Goal: Information Seeking & Learning: Check status

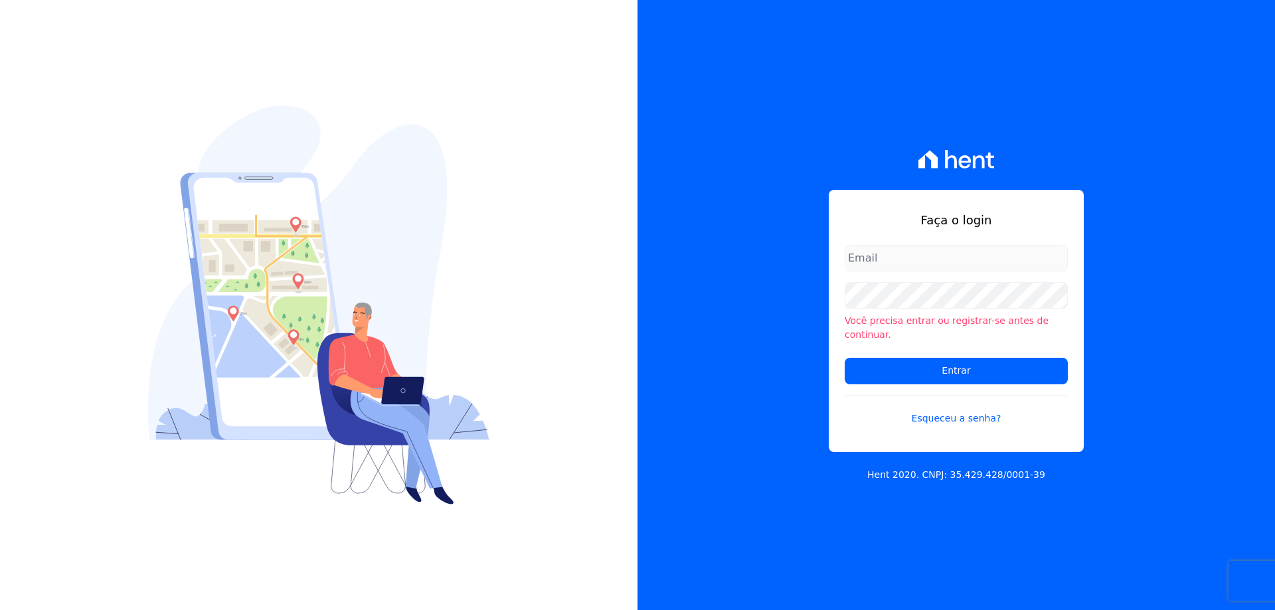
type input "melissa.oliveira@cesariengenharia.com.br"
click at [897, 349] on form "melissa.oliveira@cesariengenharia.com.br Você precisa entrar ou registrar-se an…" at bounding box center [955, 343] width 223 height 197
click at [897, 361] on input "Entrar" at bounding box center [955, 371] width 223 height 27
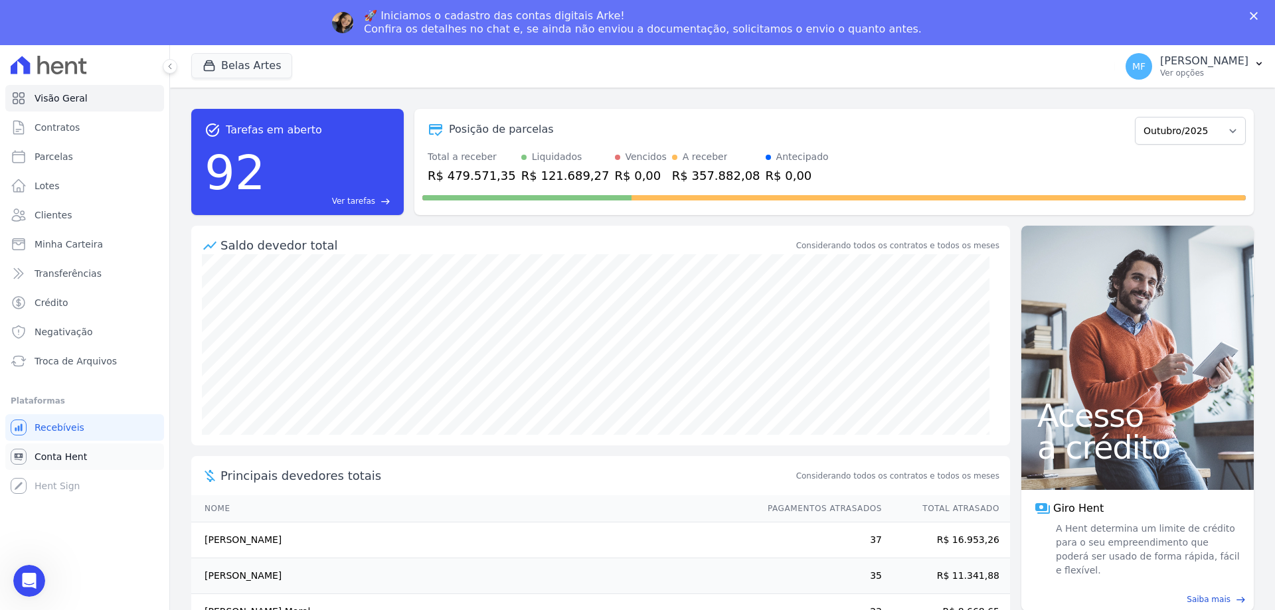
click at [66, 449] on link "Conta Hent" at bounding box center [84, 456] width 159 height 27
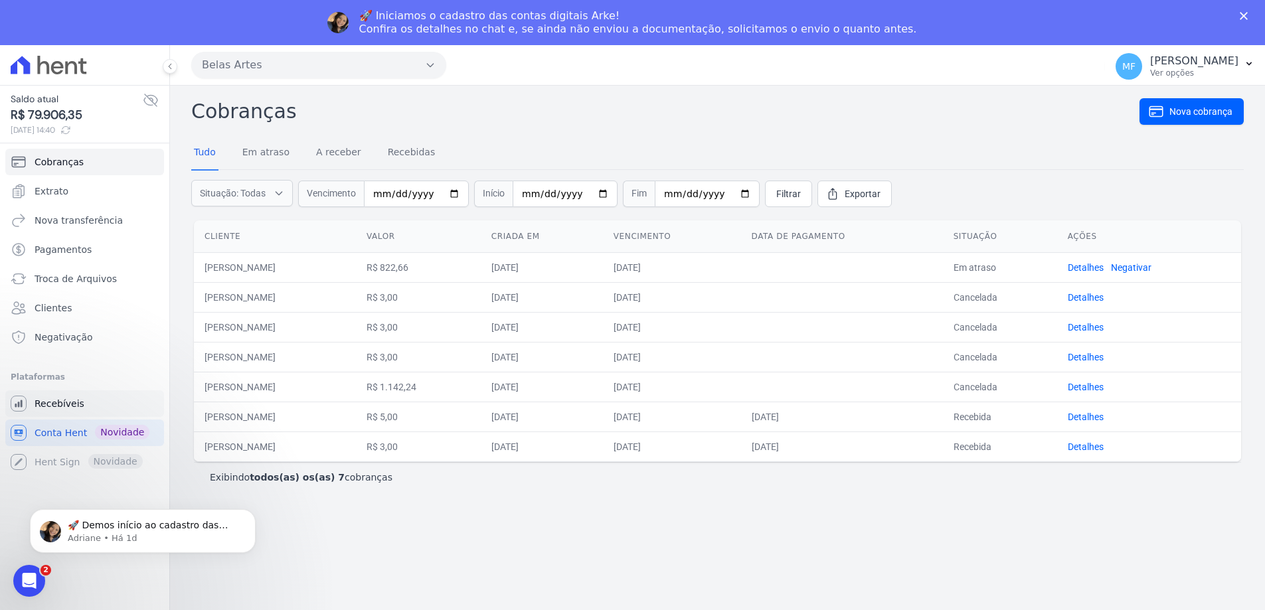
click at [77, 402] on span "Recebíveis" at bounding box center [60, 403] width 50 height 13
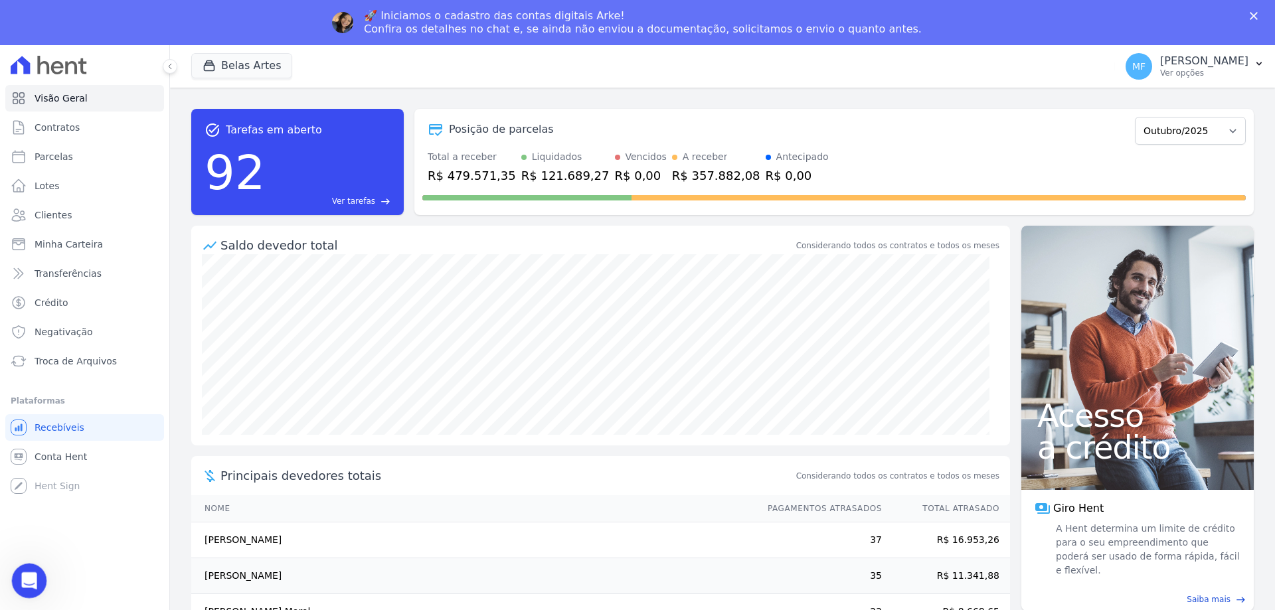
click at [32, 576] on icon "Abertura do Messenger da Intercom" at bounding box center [28, 579] width 22 height 22
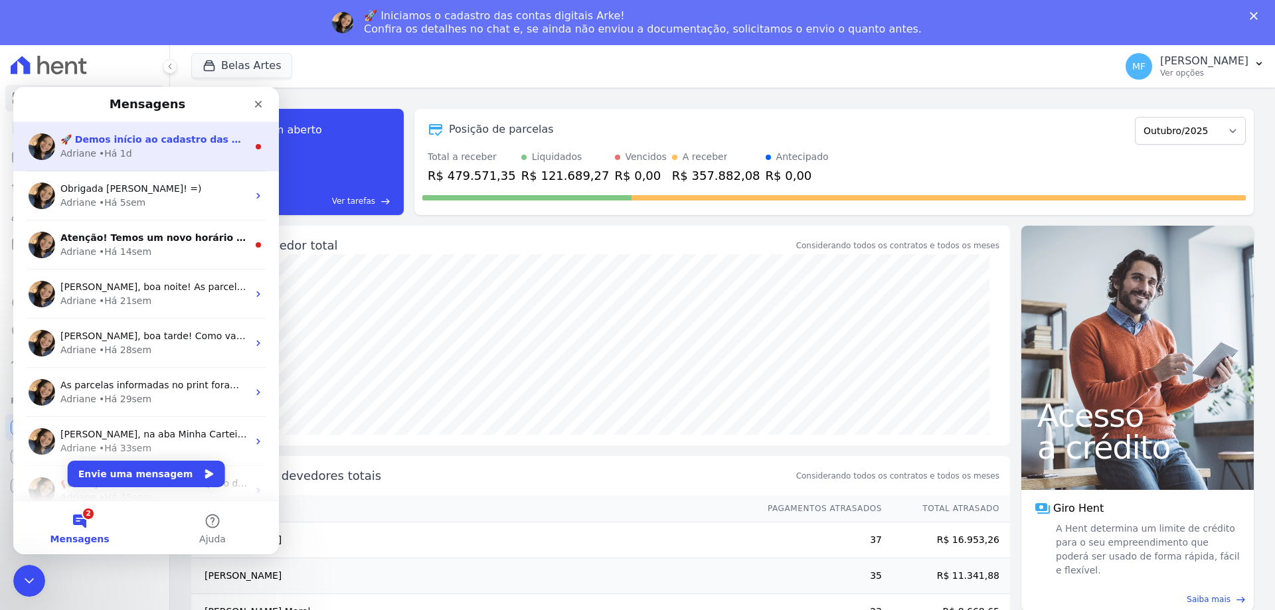
click at [195, 153] on div "Adriane • Há 1d" at bounding box center [153, 154] width 187 height 14
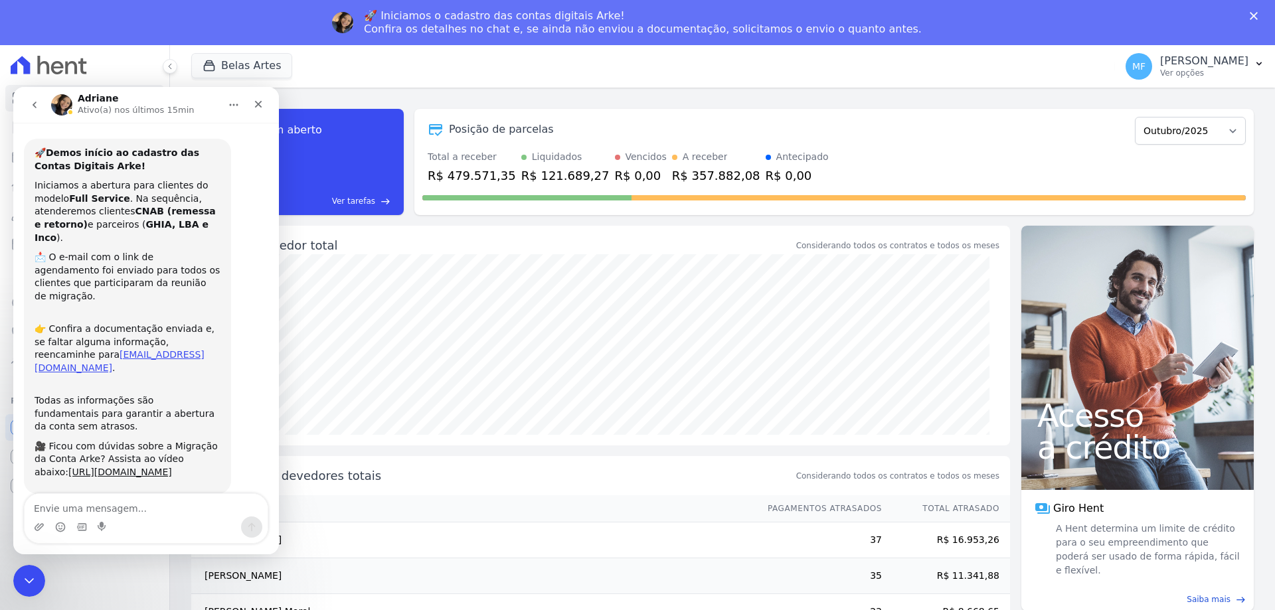
scroll to position [28, 0]
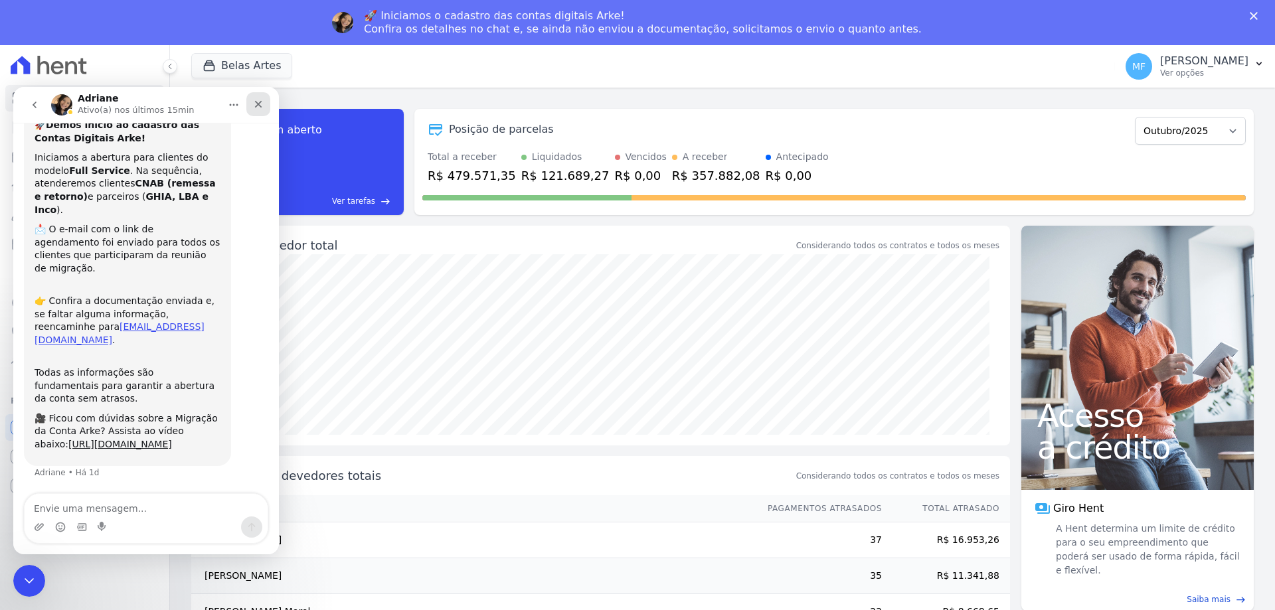
click at [255, 109] on icon "Fechar" at bounding box center [258, 104] width 11 height 11
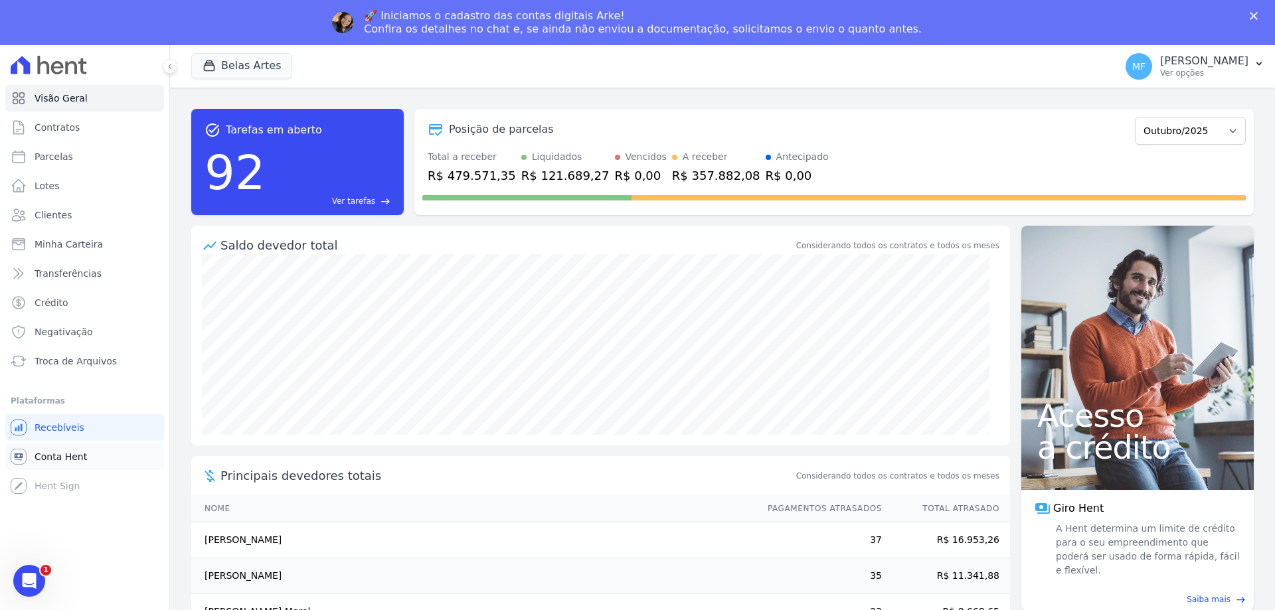
click at [79, 447] on link "Conta Hent" at bounding box center [84, 456] width 159 height 27
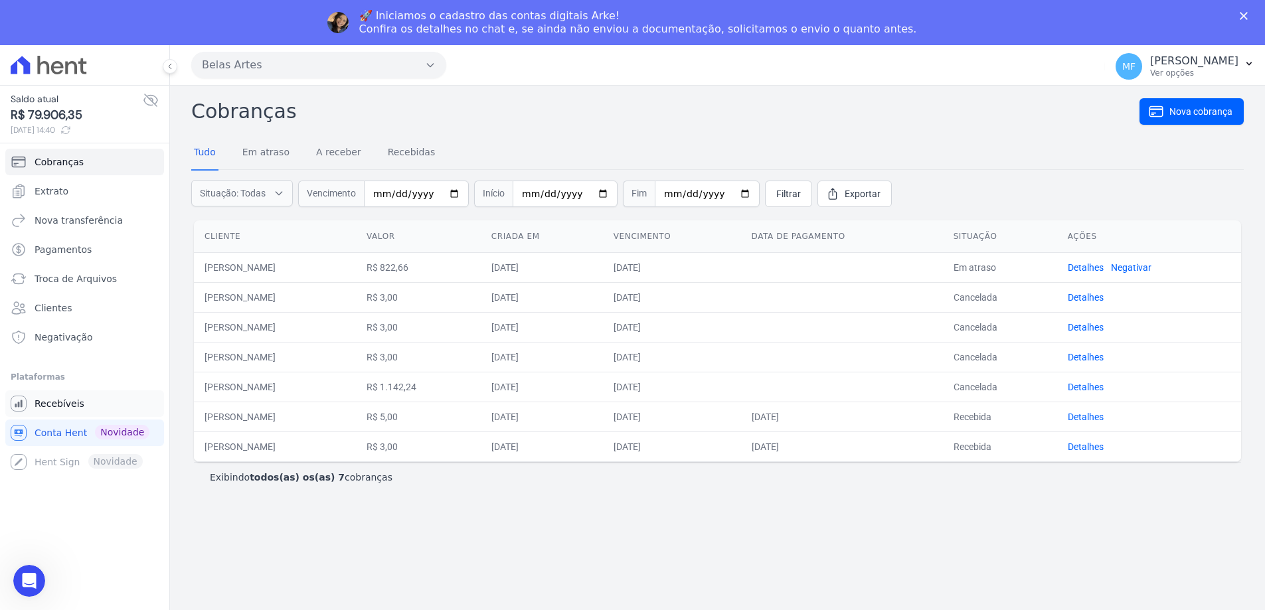
click at [69, 403] on span "Recebíveis" at bounding box center [60, 403] width 50 height 13
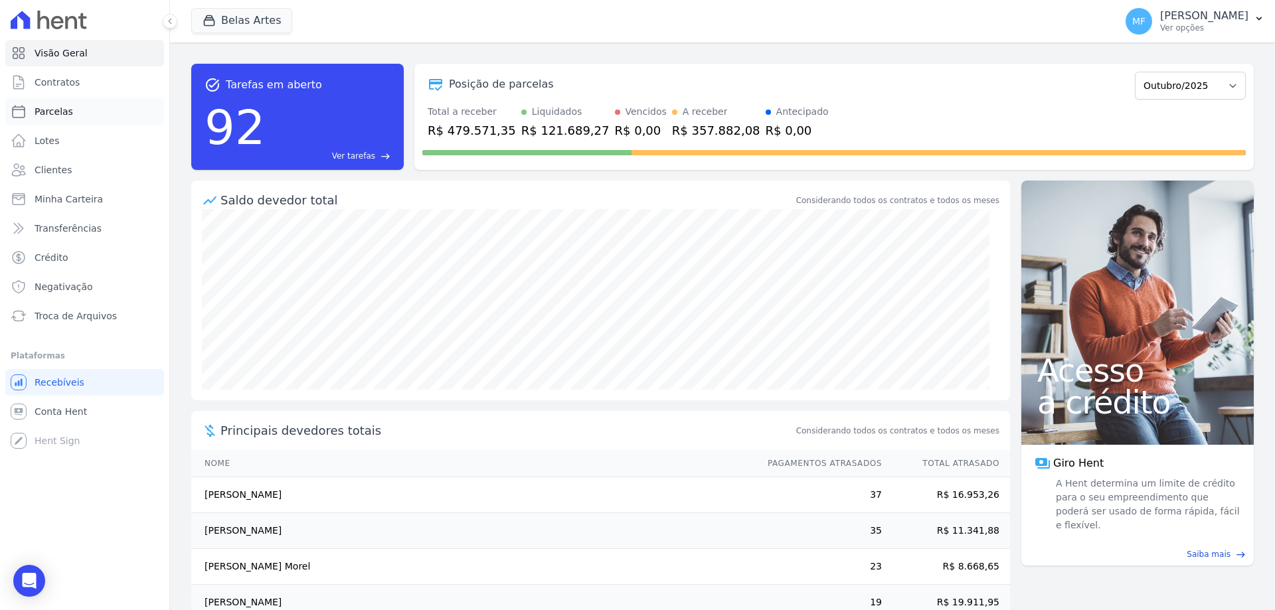
click at [100, 116] on link "Parcelas" at bounding box center [84, 111] width 159 height 27
select select
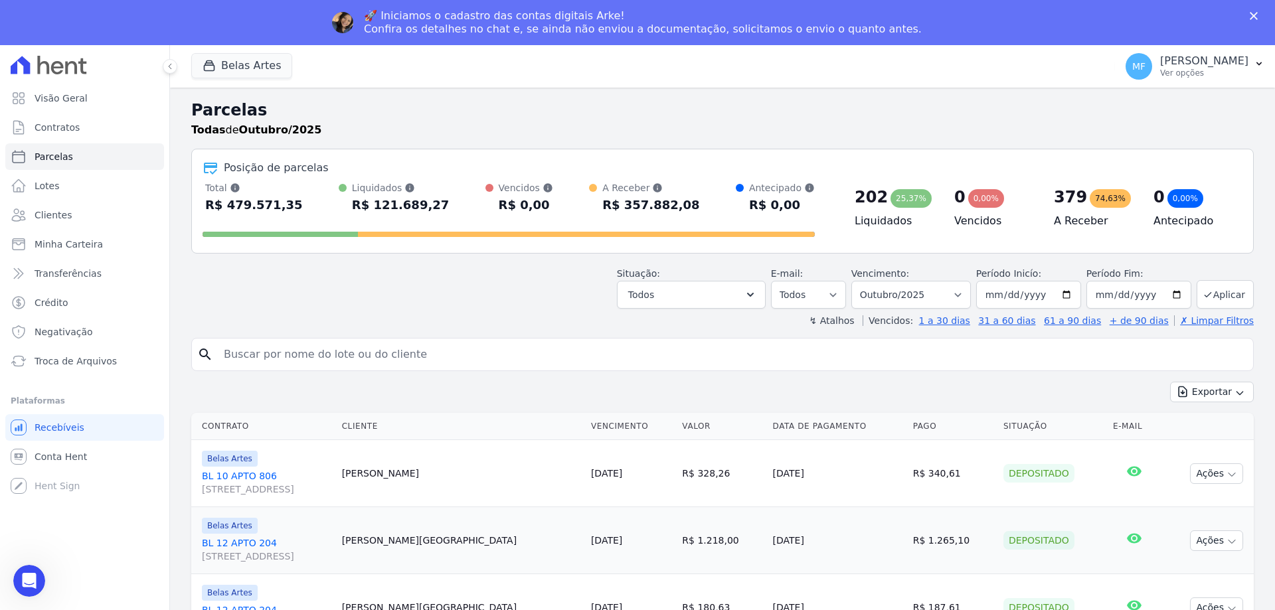
click at [738, 253] on header "Parcelas Todas de Outubro/2025 Posição de parcelas Total Soma das parcelas paga…" at bounding box center [722, 212] width 1062 height 229
click at [914, 288] on select "Filtrar por período ──────── Todos os meses Setembro/2022 Outubro/2022 Novembro…" at bounding box center [911, 295] width 120 height 28
click at [848, 342] on input "search" at bounding box center [732, 354] width 1032 height 27
click at [840, 360] on input "search" at bounding box center [732, 354] width 1032 height 27
type input "geane"
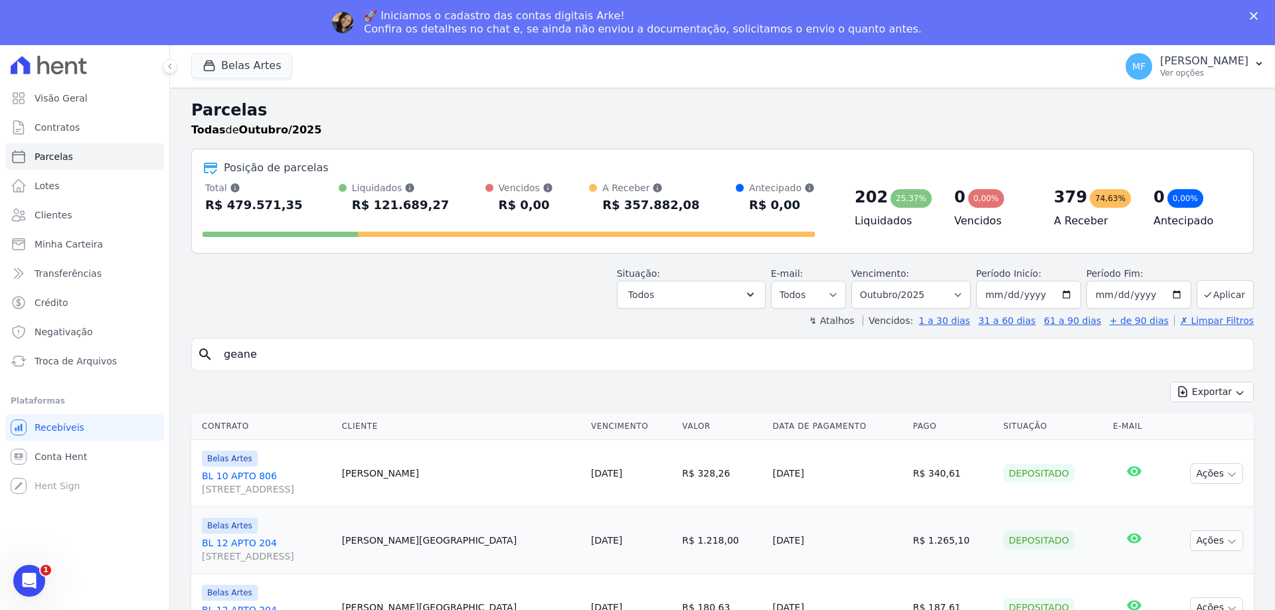
select select
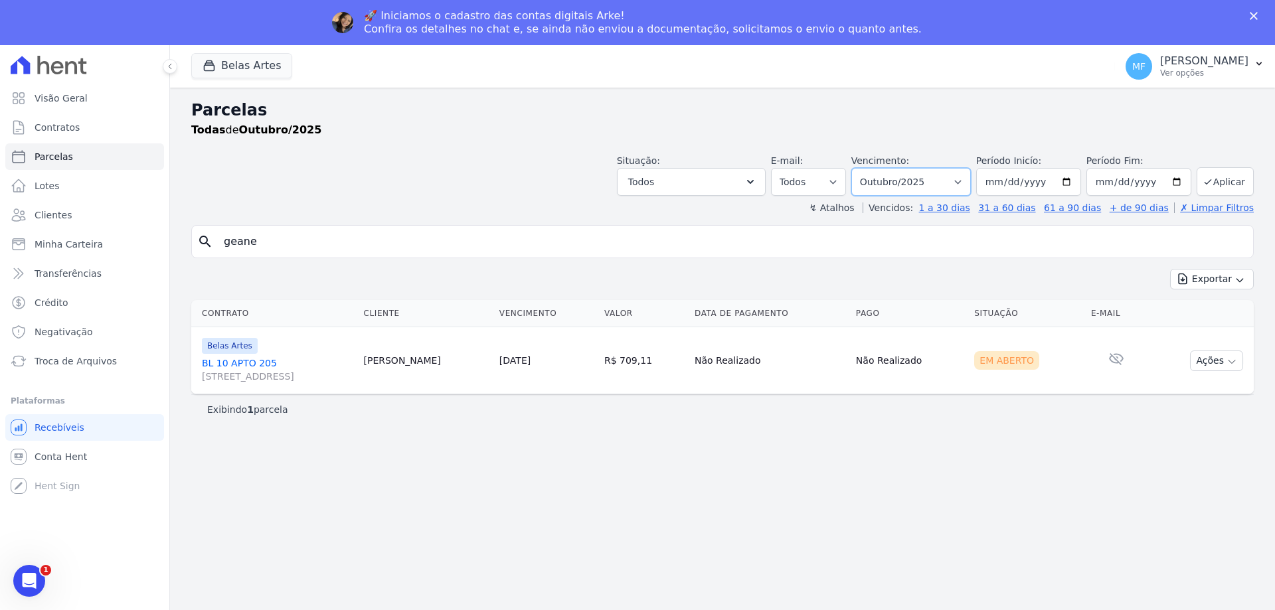
click at [927, 179] on select "Filtrar por período ──────── Todos os meses Setembro/2022 Outubro/2022 Novembro…" at bounding box center [911, 182] width 120 height 28
select select "06/2025"
click at [870, 168] on select "Filtrar por período ──────── Todos os meses Setembro/2022 Outubro/2022 Novembro…" at bounding box center [911, 182] width 120 height 28
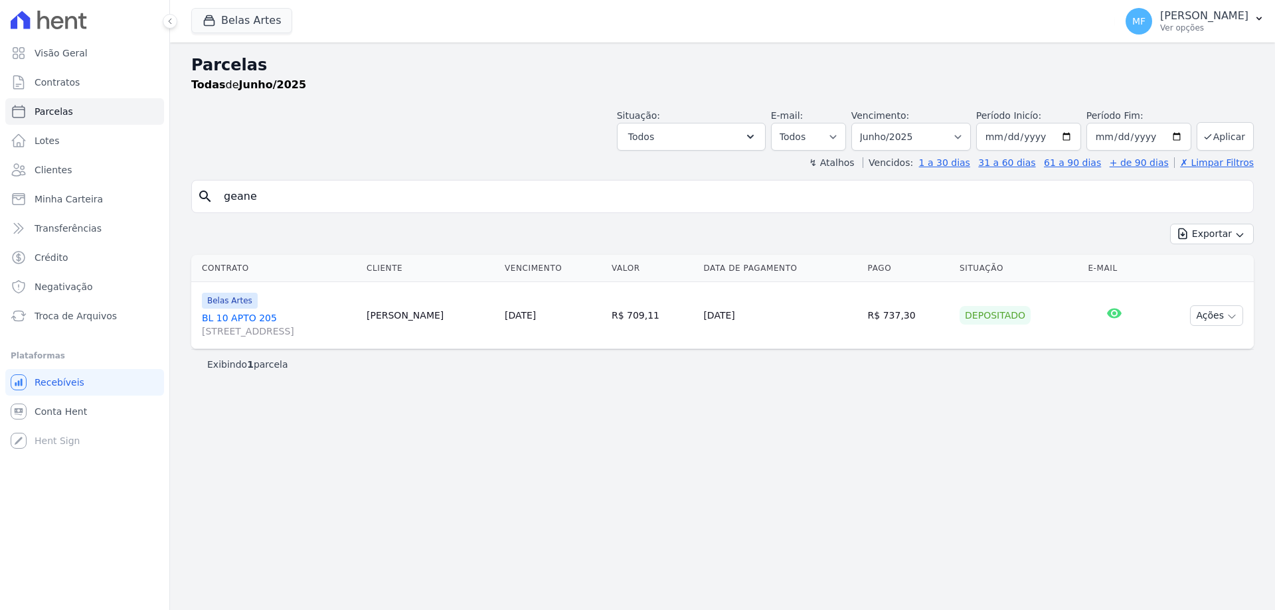
select select
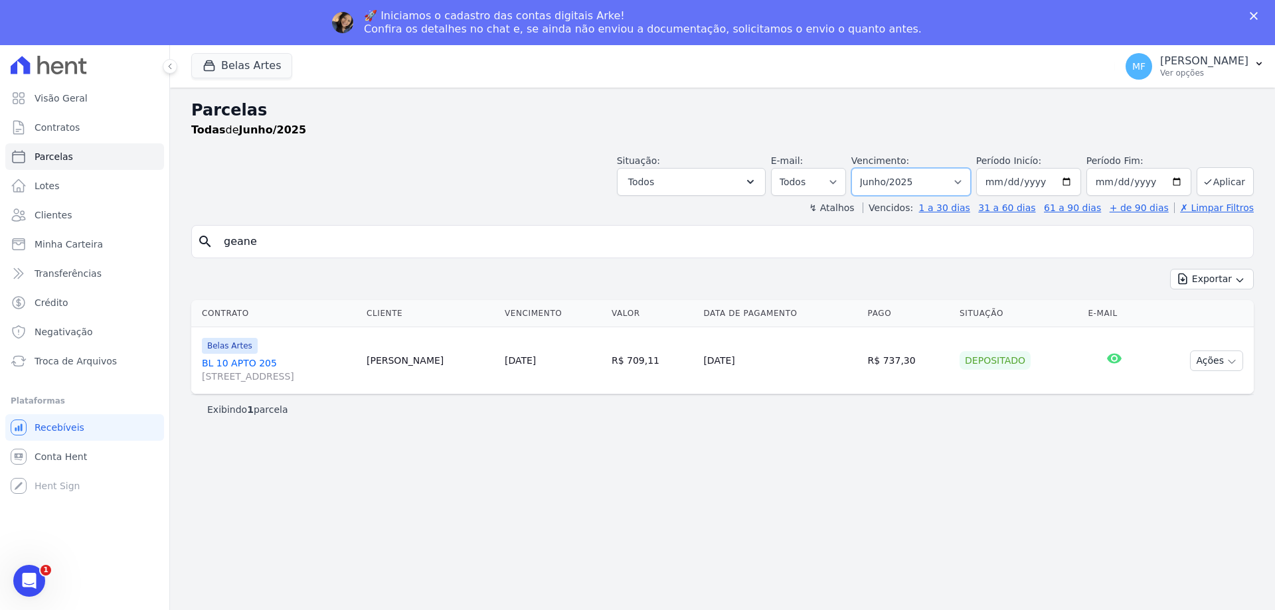
click at [937, 184] on select "[GEOGRAPHIC_DATA] por período ──────── Todos os meses Setembro/2022 Outubro/202…" at bounding box center [911, 182] width 120 height 28
select select "07/2025"
click at [870, 168] on select "[GEOGRAPHIC_DATA] por período ──────── Todos os meses Setembro/2022 Outubro/202…" at bounding box center [911, 182] width 120 height 28
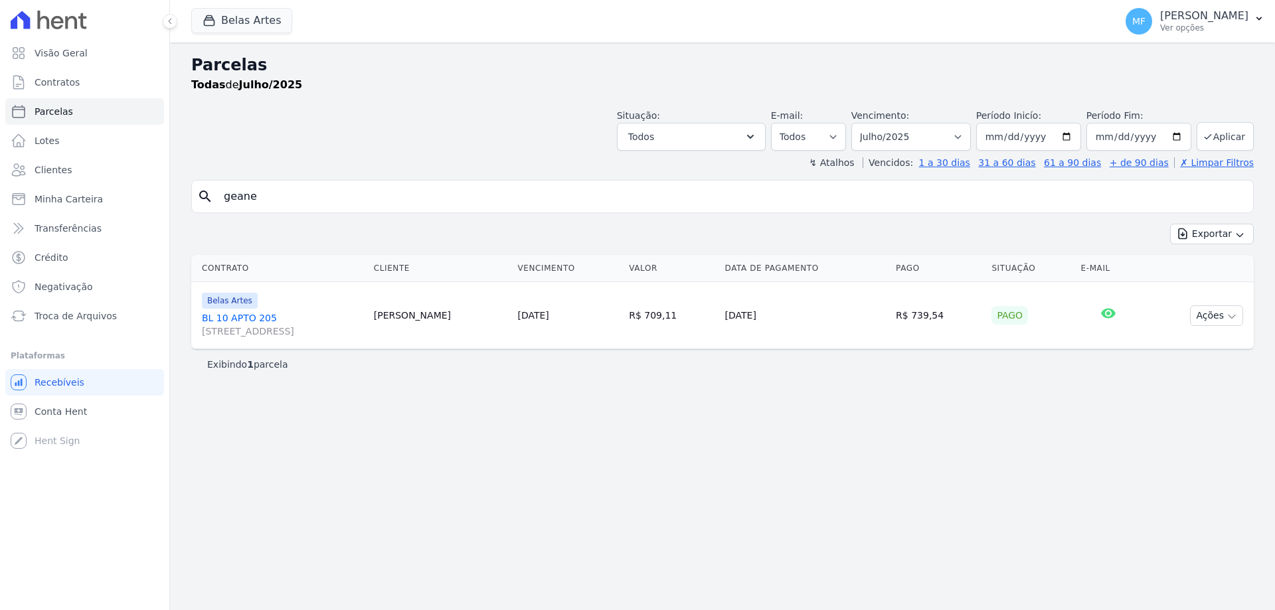
select select
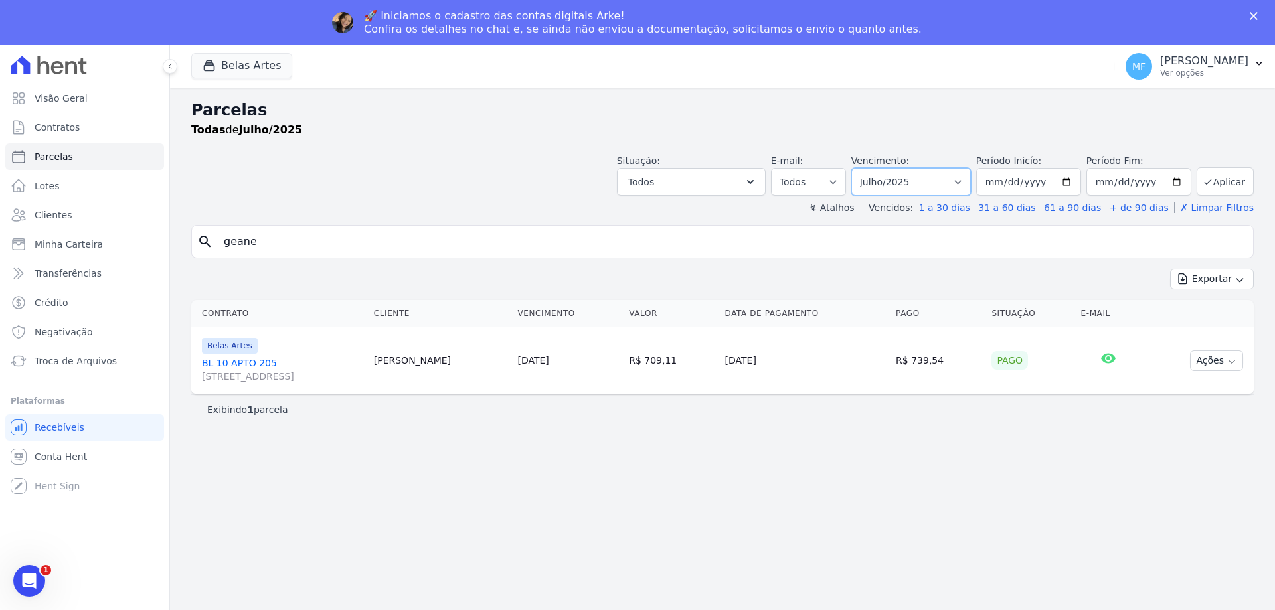
click at [932, 177] on select "Filtrar por período ──────── Todos os meses Setembro/2022 Outubro/2022 Novembro…" at bounding box center [911, 182] width 120 height 28
select select "08/2025"
click at [870, 168] on select "[GEOGRAPHIC_DATA] por período ──────── Todos os meses Setembro/2022 Outubro/202…" at bounding box center [911, 182] width 120 height 28
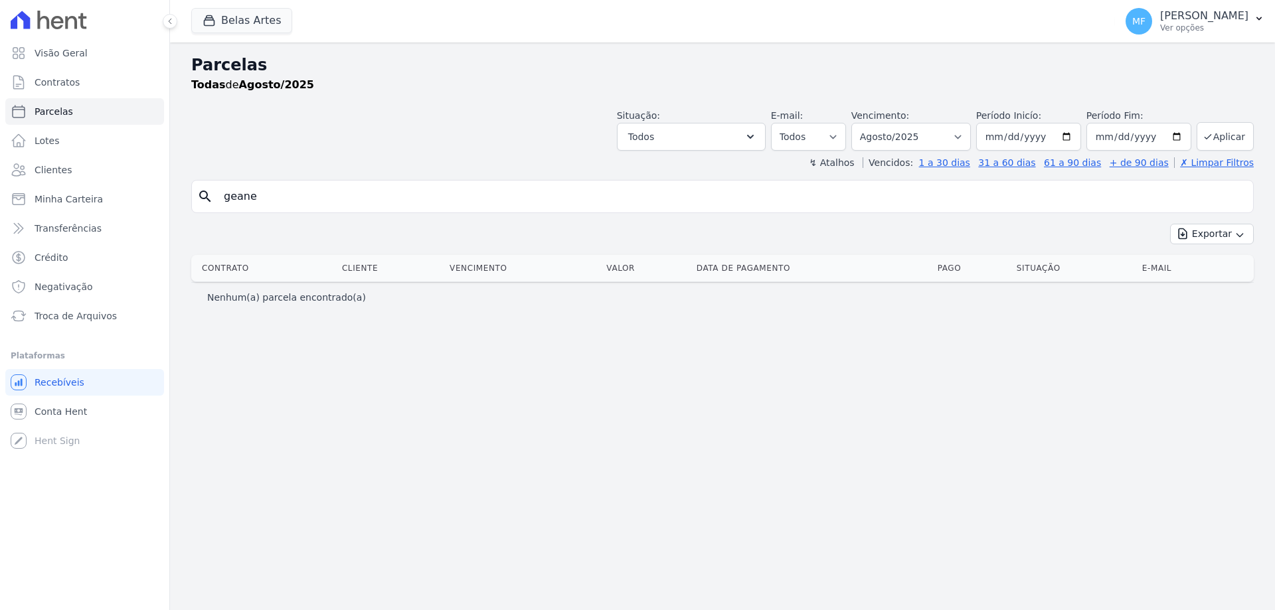
select select
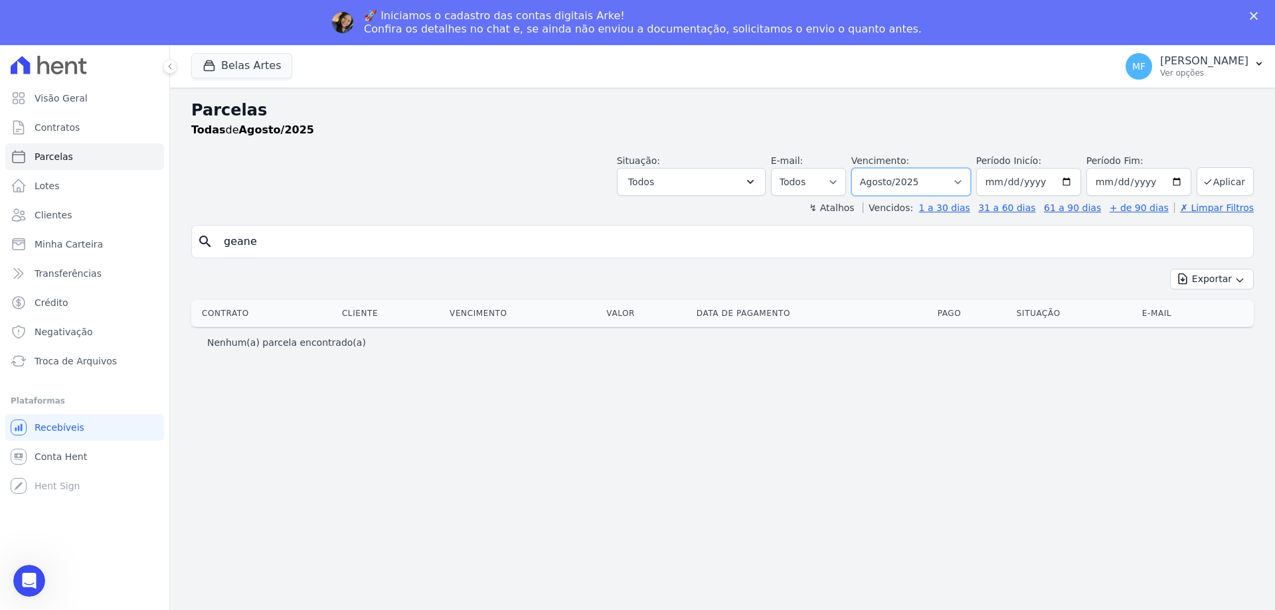
click at [949, 177] on select "[GEOGRAPHIC_DATA] por período ──────── Todos os meses Setembro/2022 Outubro/202…" at bounding box center [911, 182] width 120 height 28
select select "09/2025"
click at [870, 168] on select "[GEOGRAPHIC_DATA] por período ──────── Todos os meses Setembro/2022 Outubro/202…" at bounding box center [911, 182] width 120 height 28
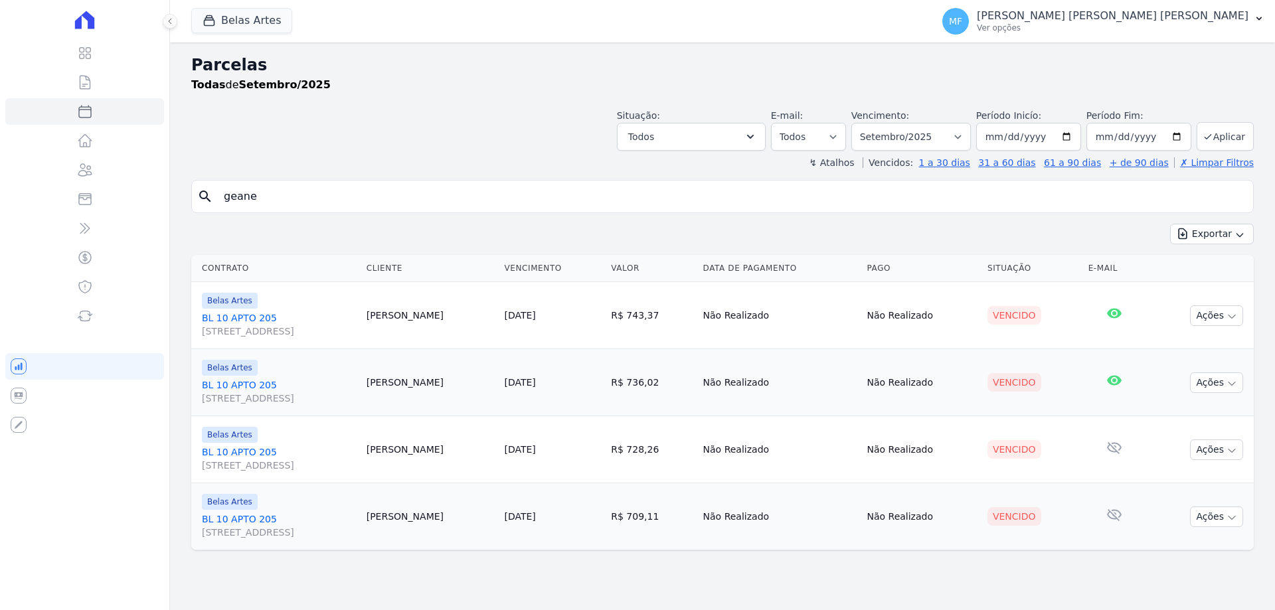
select select
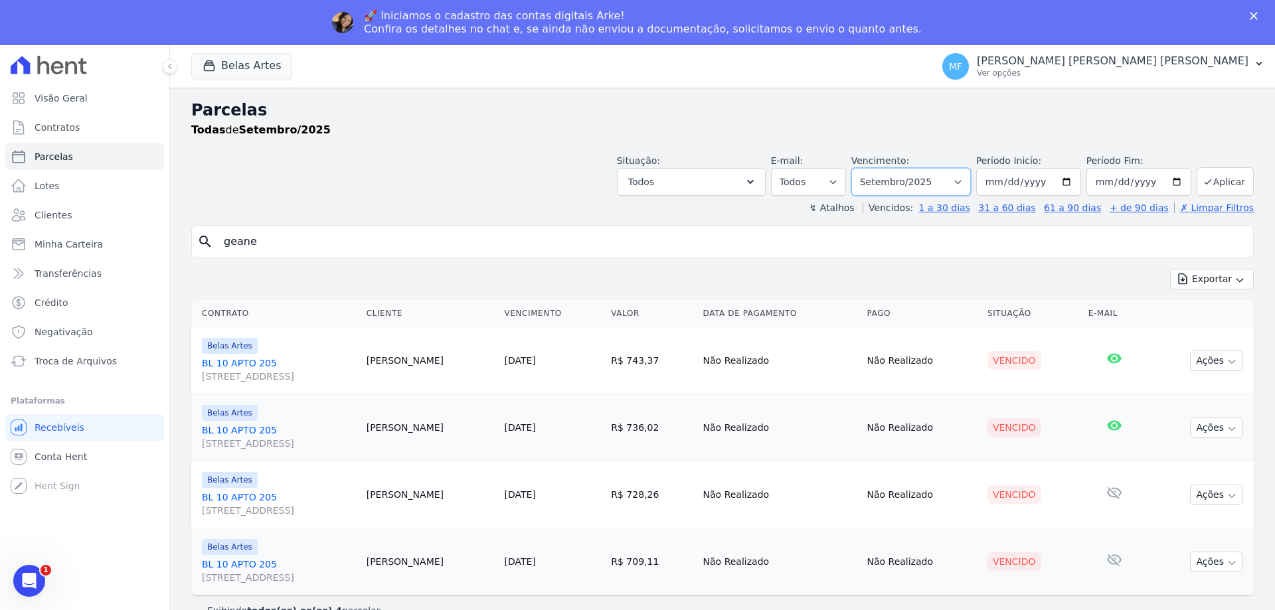
click at [925, 191] on select "[GEOGRAPHIC_DATA] por período ──────── Todos os meses Setembro/2022 Outubro/202…" at bounding box center [911, 182] width 120 height 28
click at [242, 362] on link "BL 10 APTO [STREET_ADDRESS]" at bounding box center [279, 370] width 154 height 27
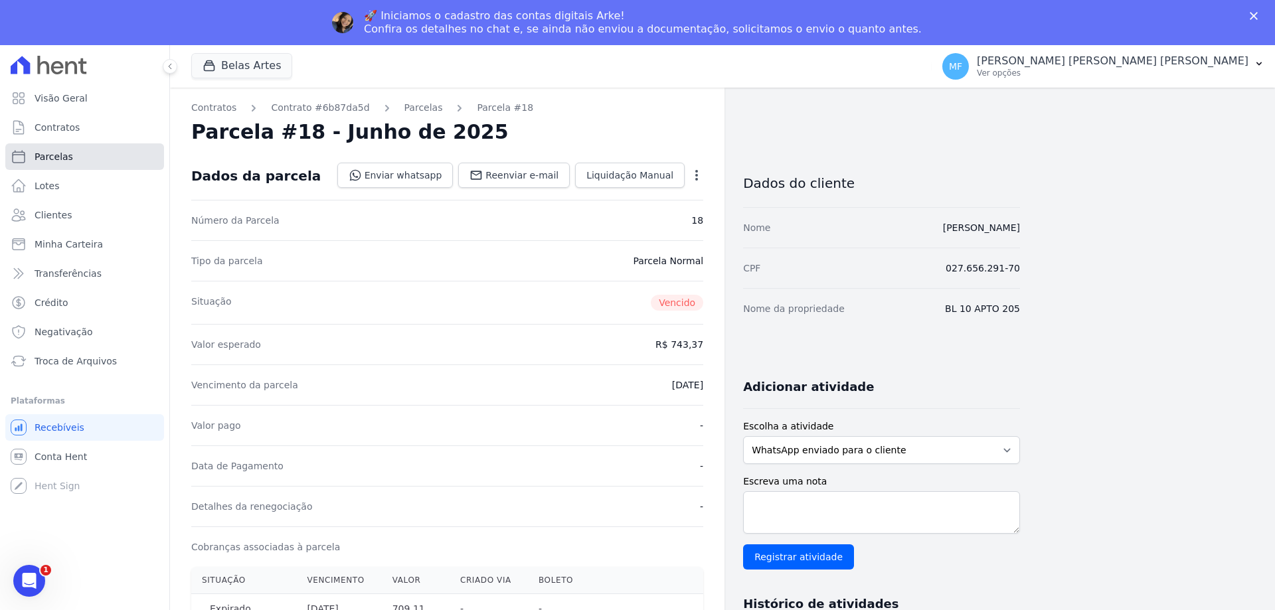
click at [98, 153] on link "Parcelas" at bounding box center [84, 156] width 159 height 27
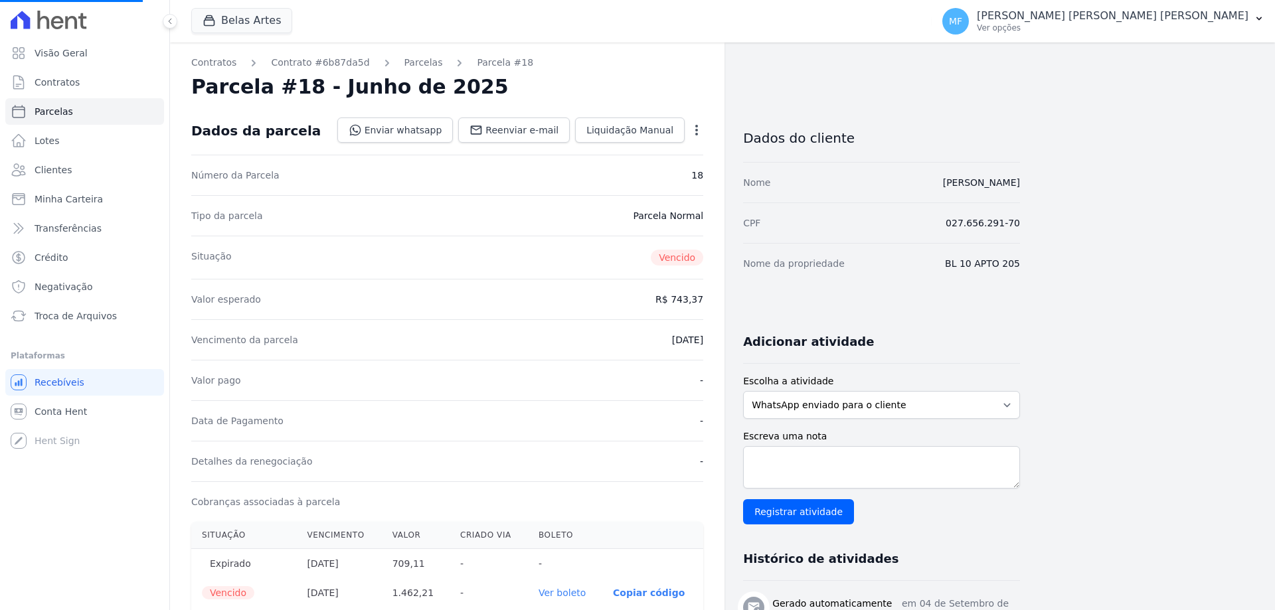
select select
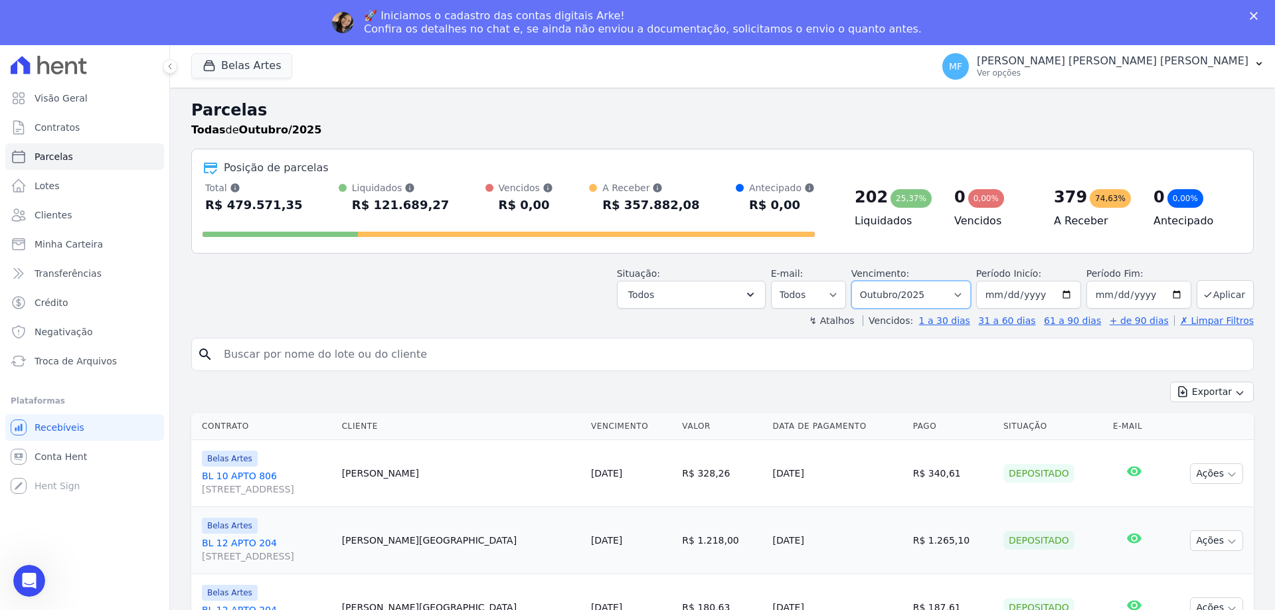
click at [898, 294] on select "Filtrar por período ──────── Todos os meses Setembro/2022 Outubro/2022 Novembro…" at bounding box center [911, 295] width 120 height 28
select select "09/2025"
click at [860, 281] on select "Filtrar por período ──────── Todos os meses Setembro/2022 Outubro/2022 Novembro…" at bounding box center [911, 295] width 120 height 28
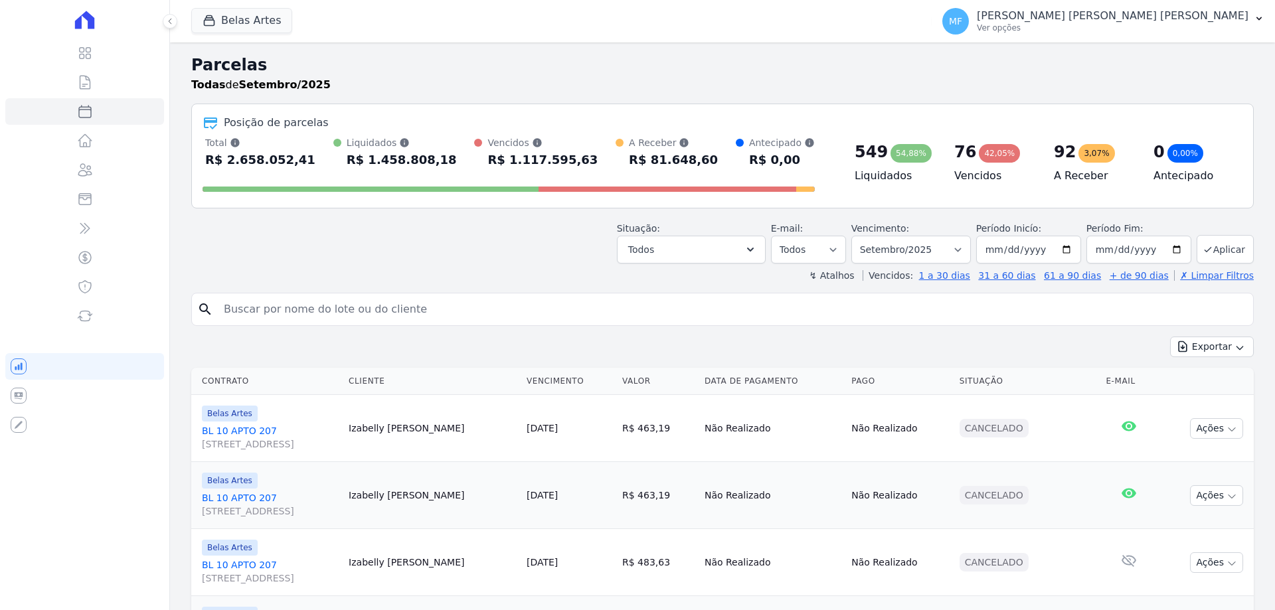
select select
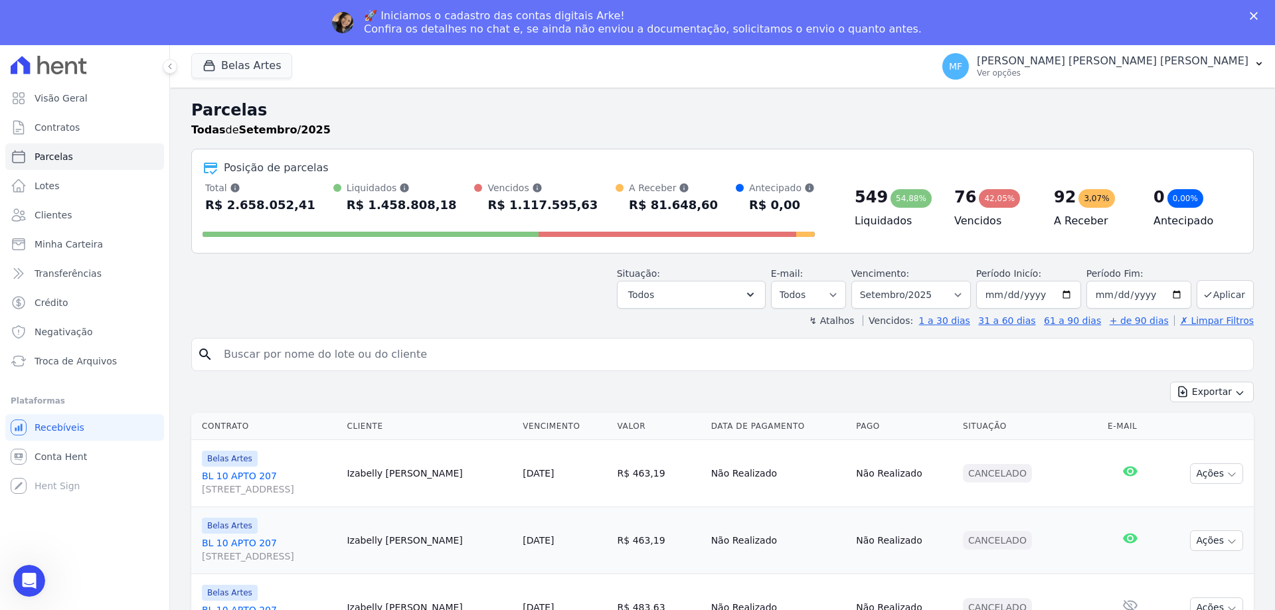
drag, startPoint x: 732, startPoint y: 338, endPoint x: 724, endPoint y: 351, distance: 15.3
click at [732, 341] on div "search" at bounding box center [722, 354] width 1062 height 33
click at [723, 352] on input "search" at bounding box center [732, 354] width 1032 height 27
type input "geane"
select select
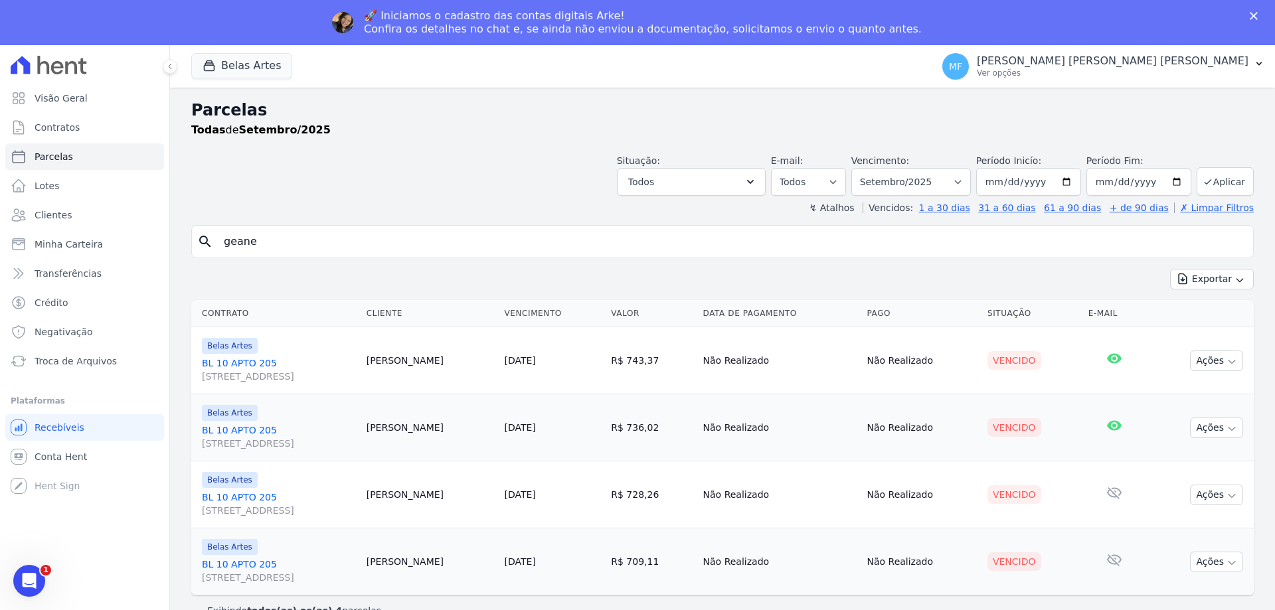
click at [268, 369] on link "BL 10 APTO [STREET_ADDRESS]" at bounding box center [279, 370] width 154 height 27
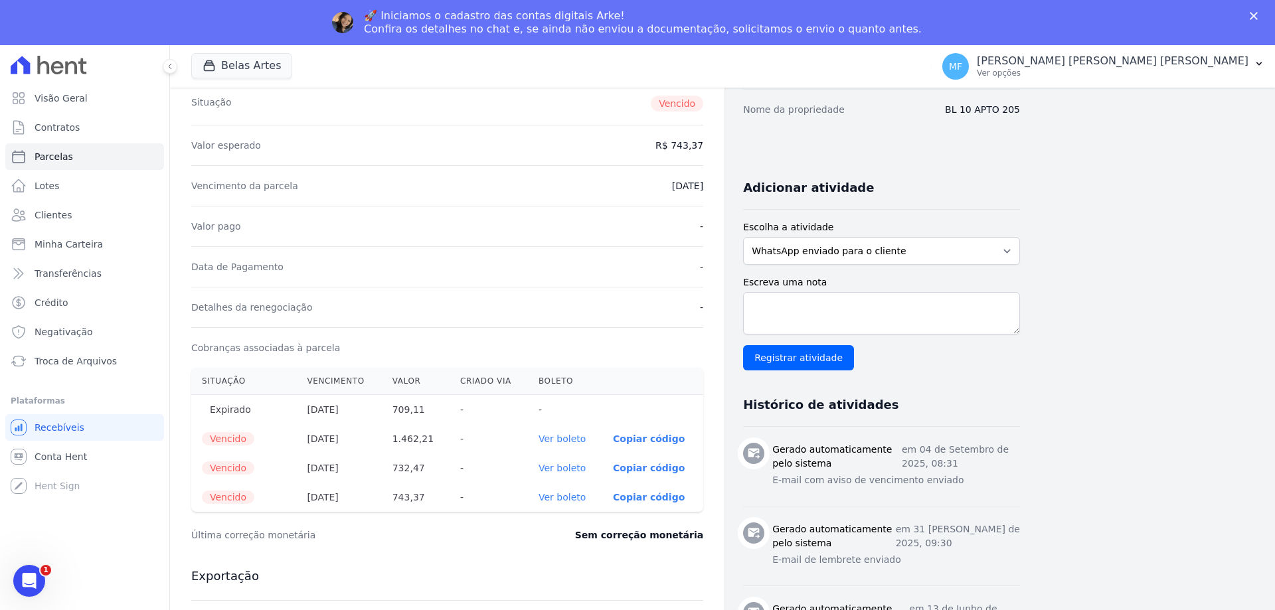
drag, startPoint x: 315, startPoint y: 406, endPoint x: 354, endPoint y: 406, distance: 38.5
click at [354, 406] on th "10/06/2025" at bounding box center [338, 410] width 85 height 30
drag, startPoint x: 312, startPoint y: 414, endPoint x: 356, endPoint y: 411, distance: 43.9
click at [354, 411] on th "10/06/2025" at bounding box center [338, 410] width 85 height 30
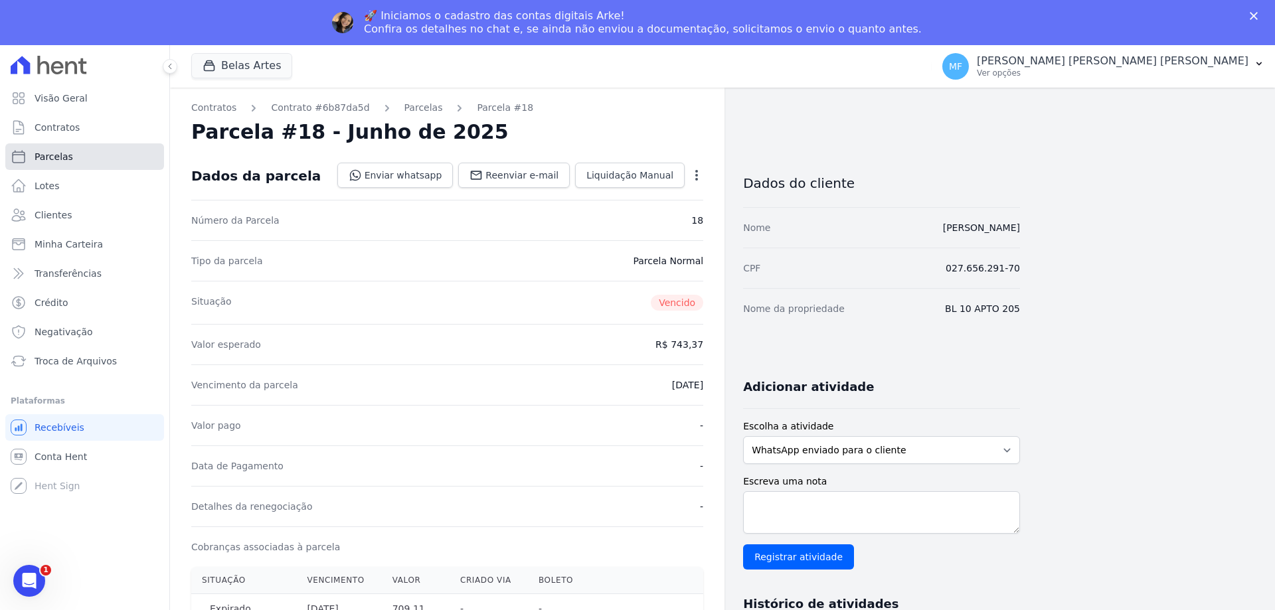
click at [58, 154] on span "Parcelas" at bounding box center [54, 156] width 39 height 13
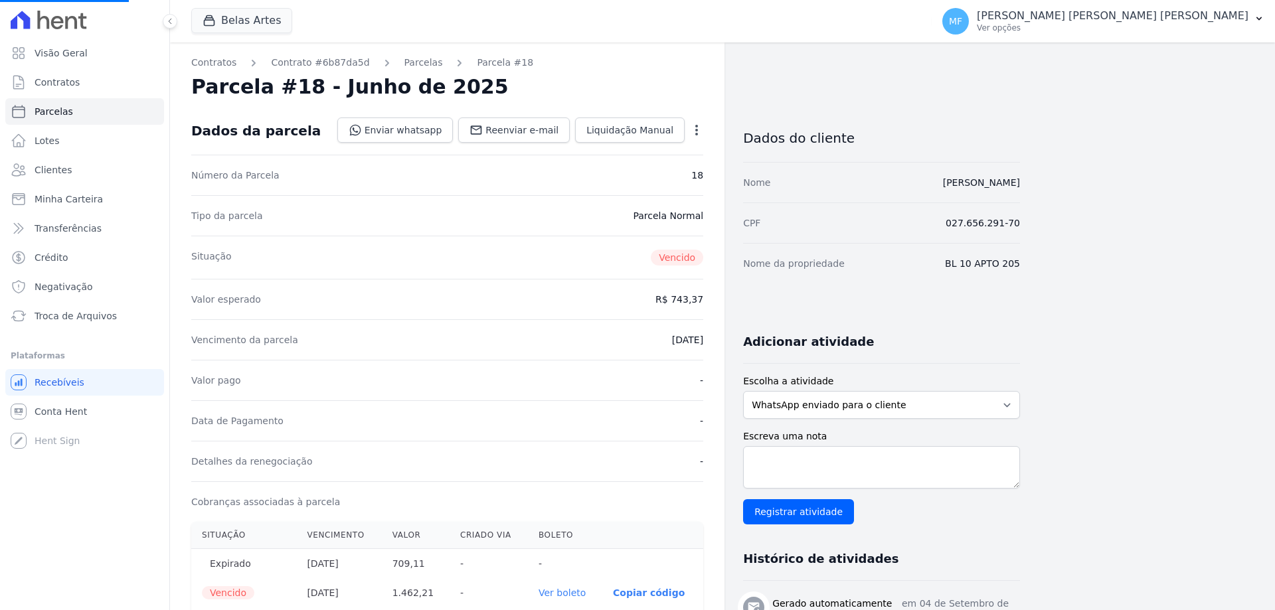
select select
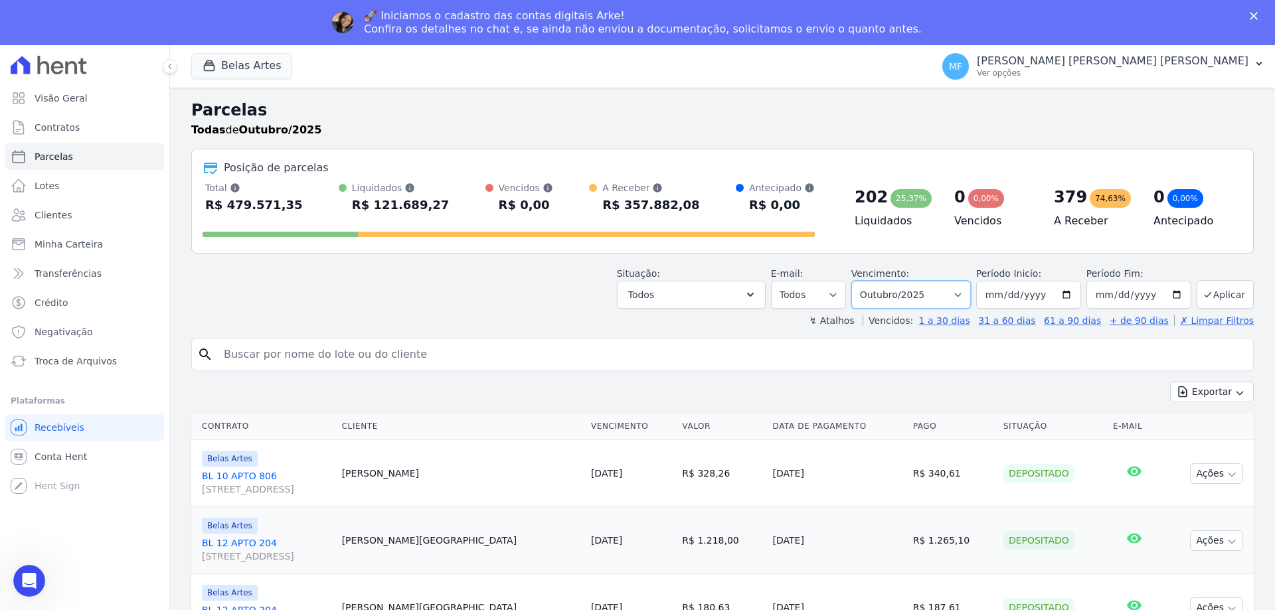
click at [893, 293] on select "Filtrar por período ──────── Todos os meses Setembro/2022 Outubro/2022 Novembro…" at bounding box center [911, 295] width 120 height 28
select select "09/2025"
click at [860, 281] on select "Filtrar por período ──────── Todos os meses Setembro/2022 Outubro/2022 Novembro…" at bounding box center [911, 295] width 120 height 28
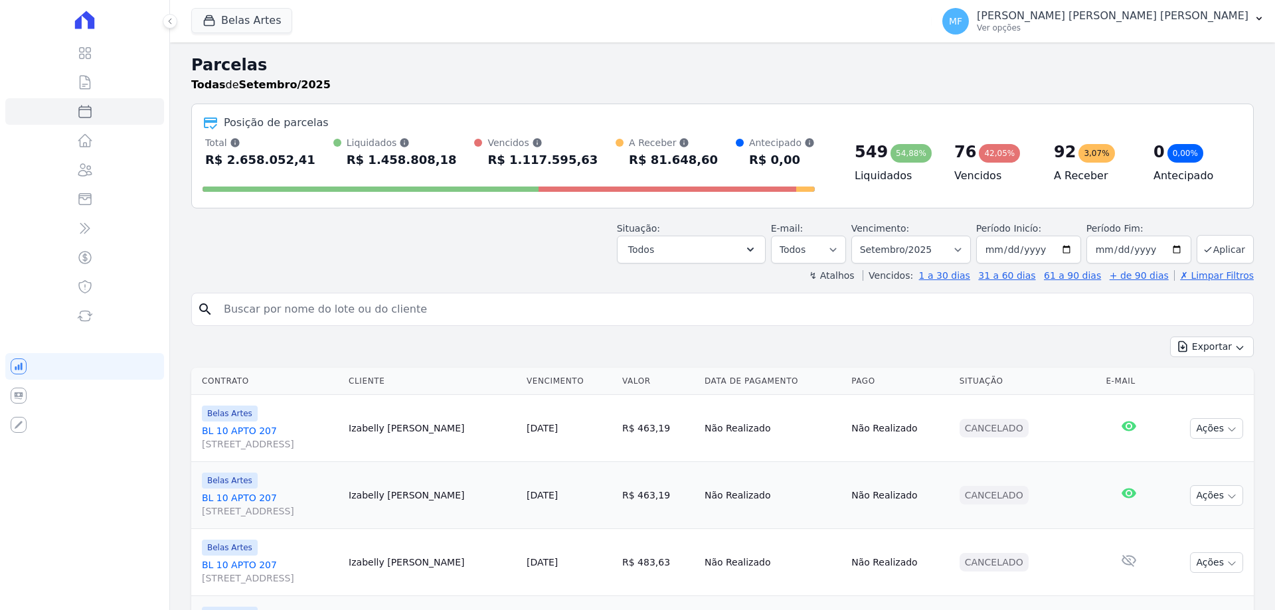
select select
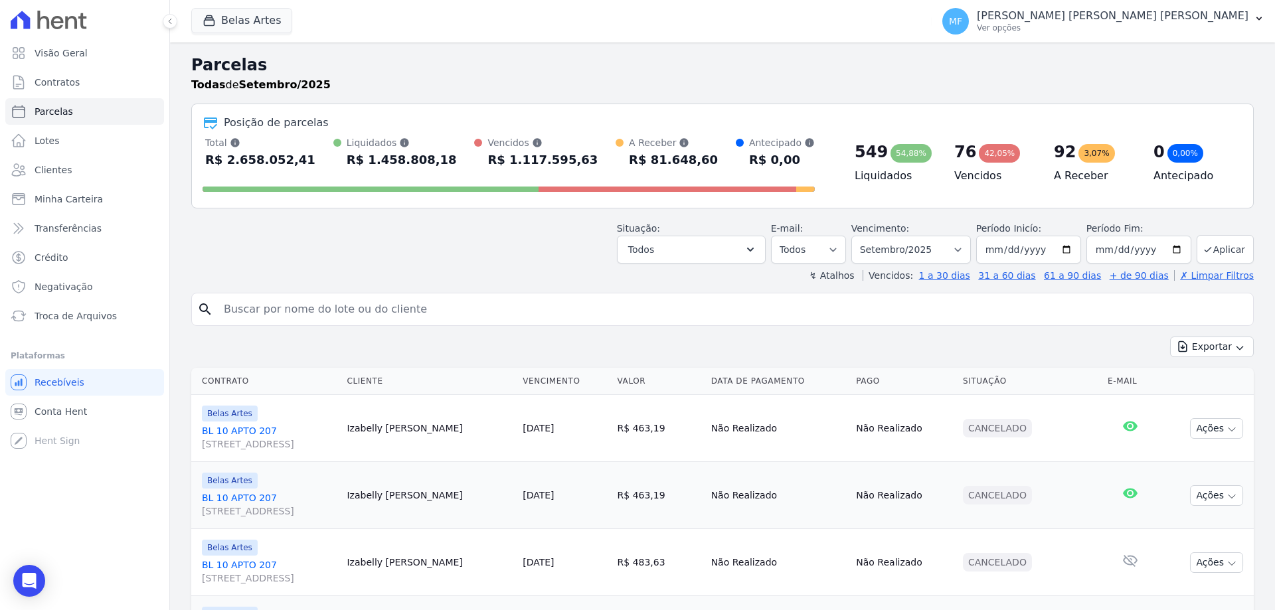
click at [411, 315] on input "search" at bounding box center [732, 309] width 1032 height 27
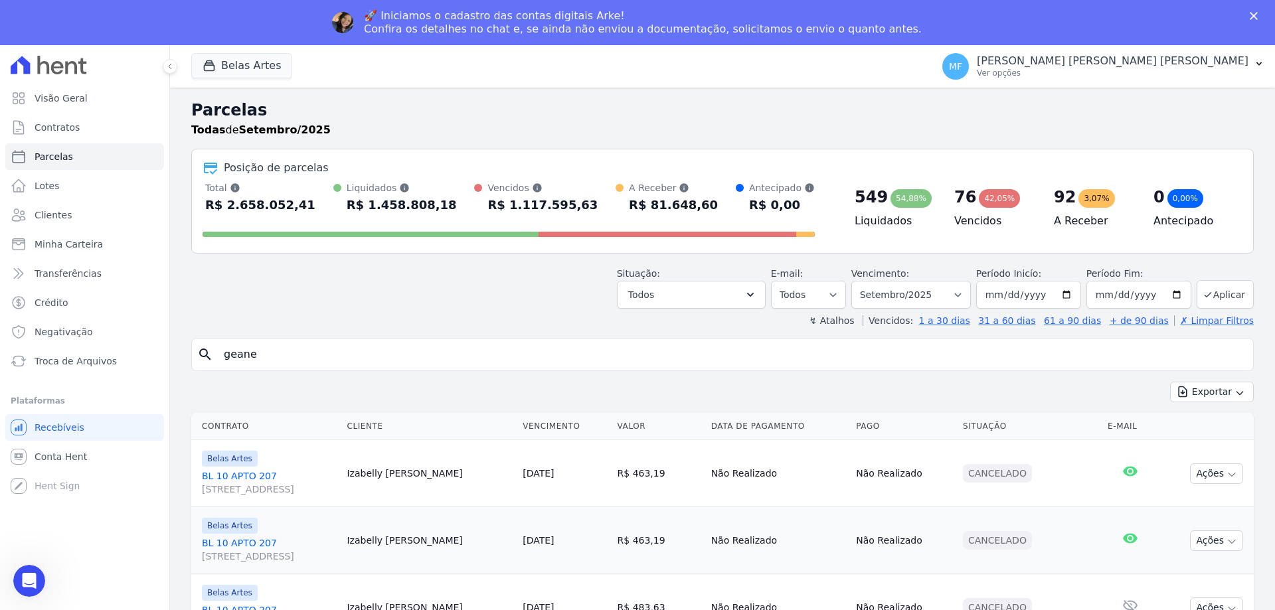
type input "geane"
select select
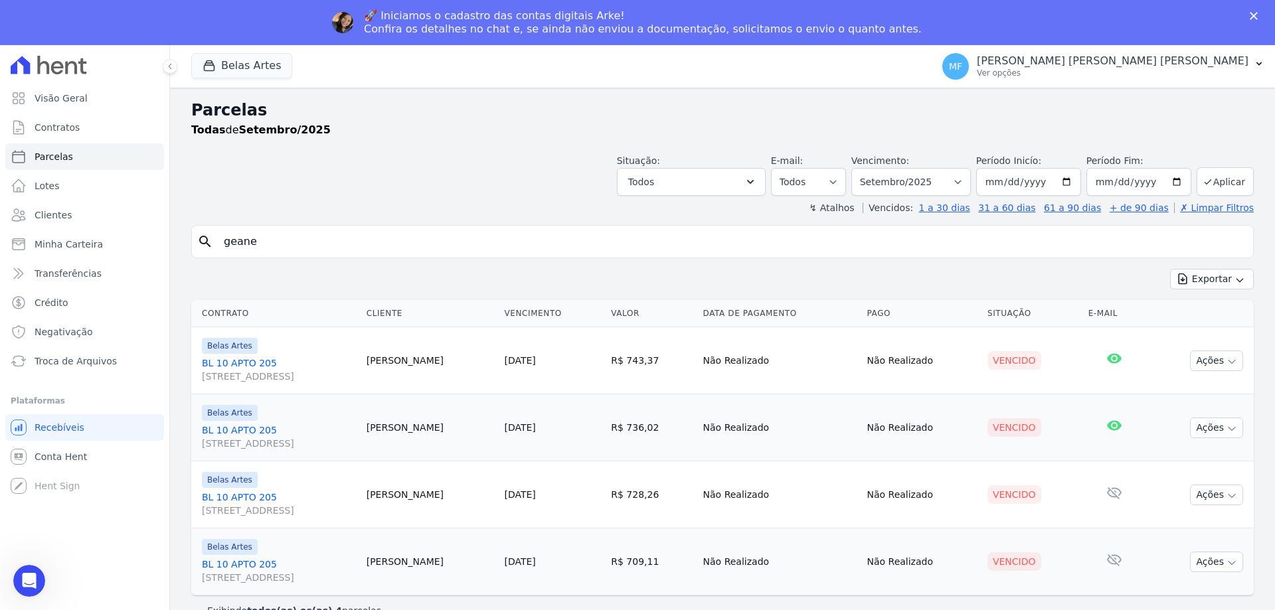
click at [245, 434] on link "BL 10 APTO [STREET_ADDRESS]" at bounding box center [279, 437] width 154 height 27
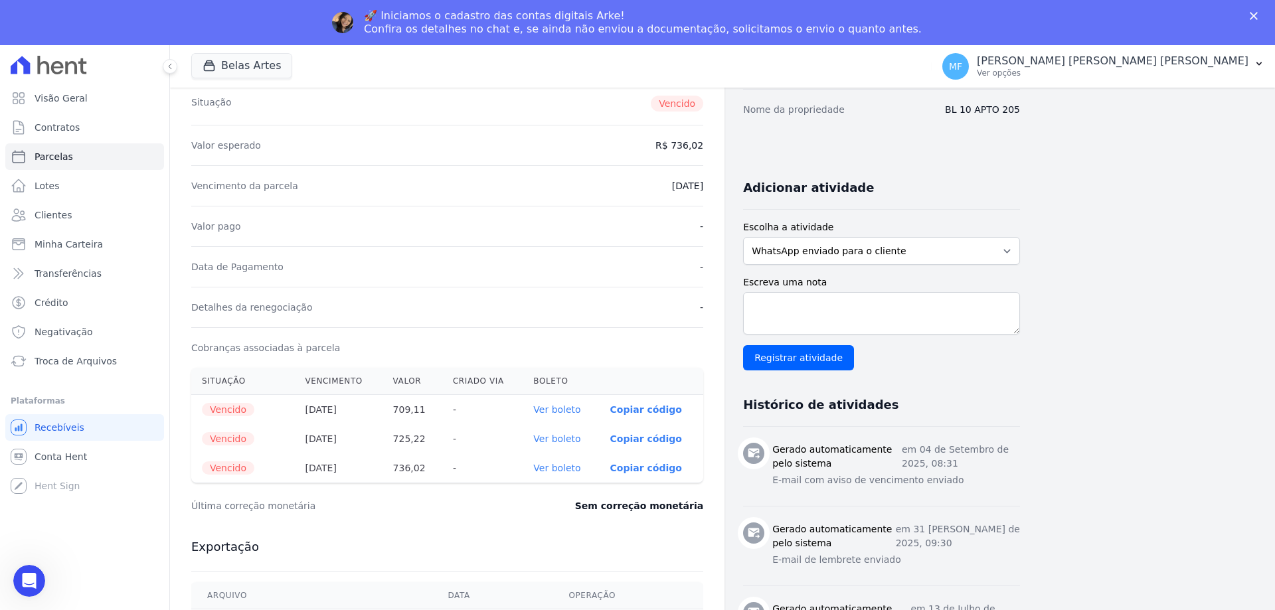
drag, startPoint x: 317, startPoint y: 412, endPoint x: 343, endPoint y: 412, distance: 25.2
click at [341, 412] on th "[DATE]" at bounding box center [339, 410] width 88 height 30
drag, startPoint x: 330, startPoint y: 433, endPoint x: 353, endPoint y: 440, distance: 23.7
click at [361, 436] on th "[DATE]" at bounding box center [339, 438] width 88 height 29
drag, startPoint x: 319, startPoint y: 460, endPoint x: 370, endPoint y: 463, distance: 50.6
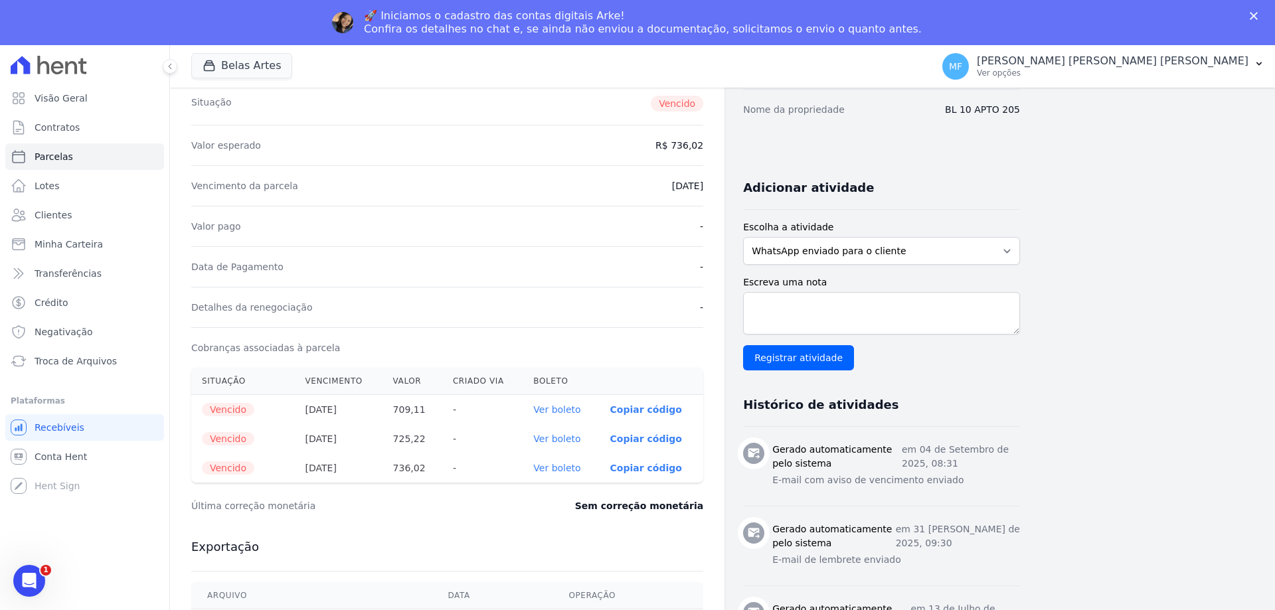
click at [364, 463] on th "[DATE]" at bounding box center [339, 467] width 88 height 29
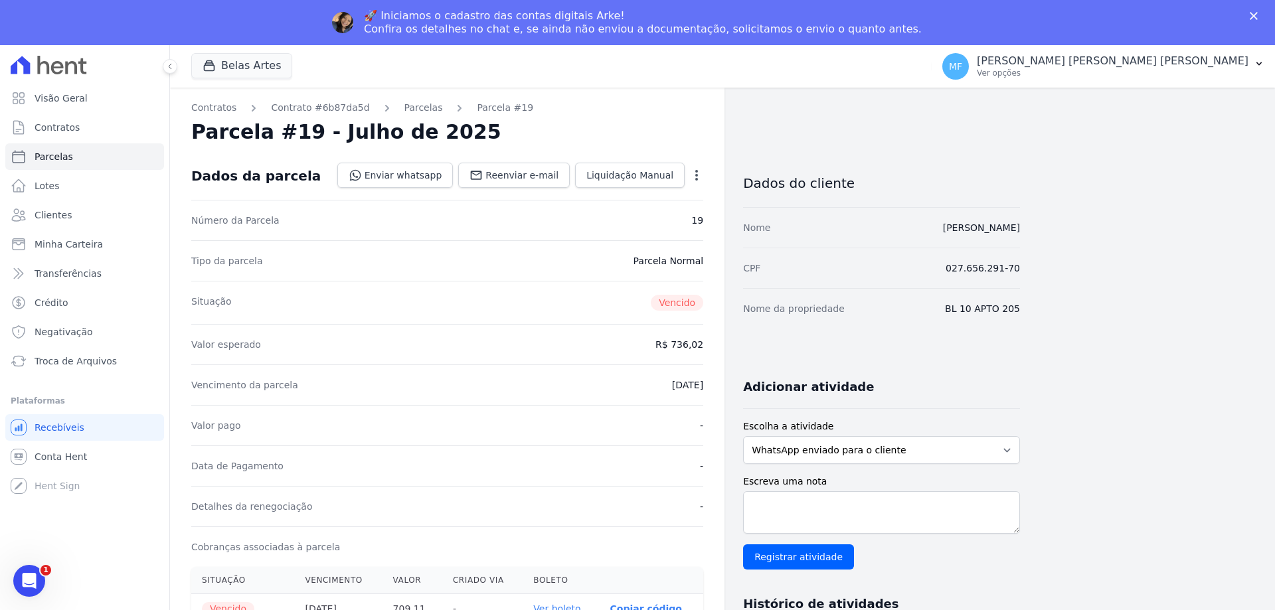
scroll to position [199, 0]
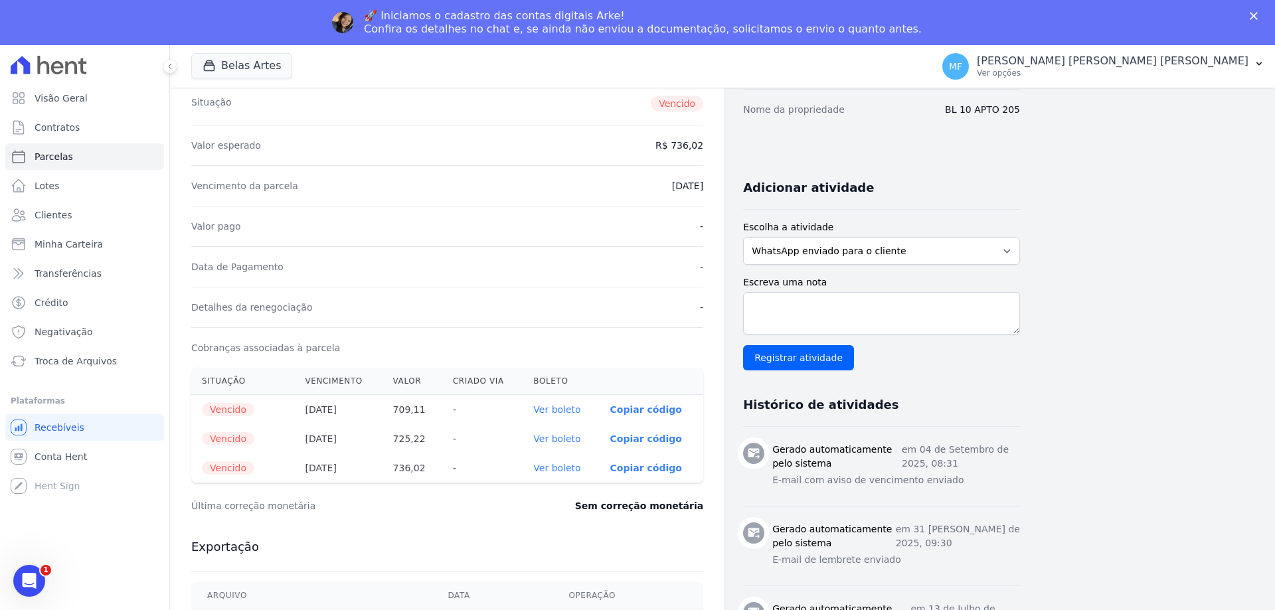
click at [566, 436] on link "Ver boleto" at bounding box center [556, 439] width 47 height 11
click at [554, 414] on link "Ver boleto" at bounding box center [556, 409] width 47 height 11
